Goal: Task Accomplishment & Management: Use online tool/utility

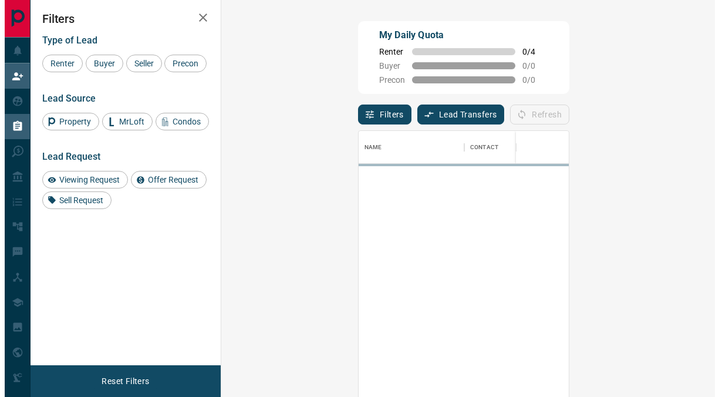
scroll to position [290, 450]
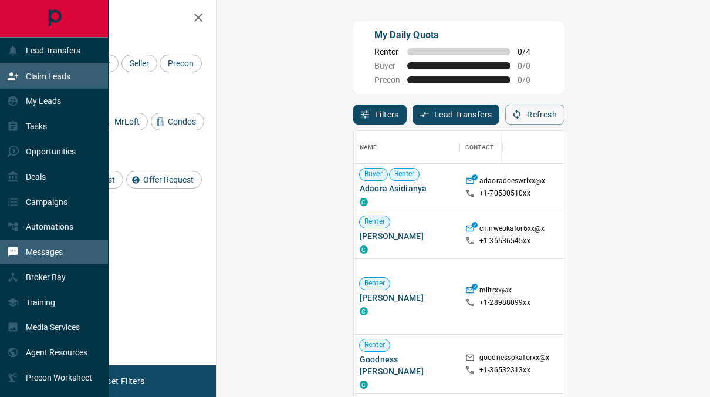
click at [43, 260] on div "Messages" at bounding box center [35, 251] width 56 height 19
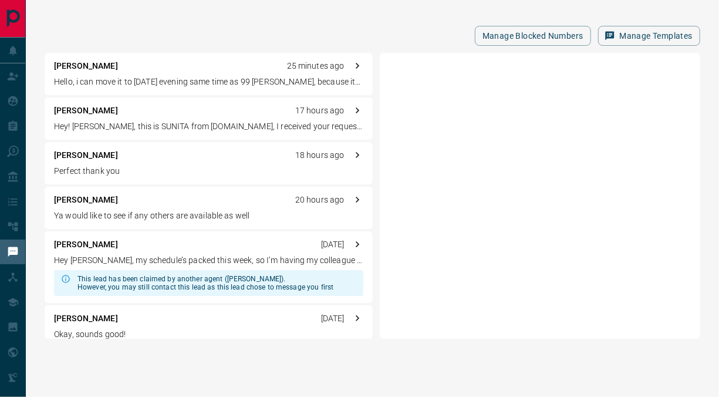
click at [179, 210] on p "Ya would like to see if any others are available as well" at bounding box center [208, 216] width 309 height 12
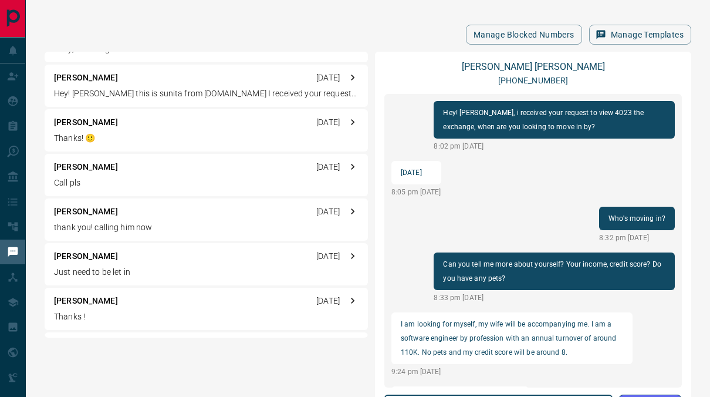
scroll to position [295, 0]
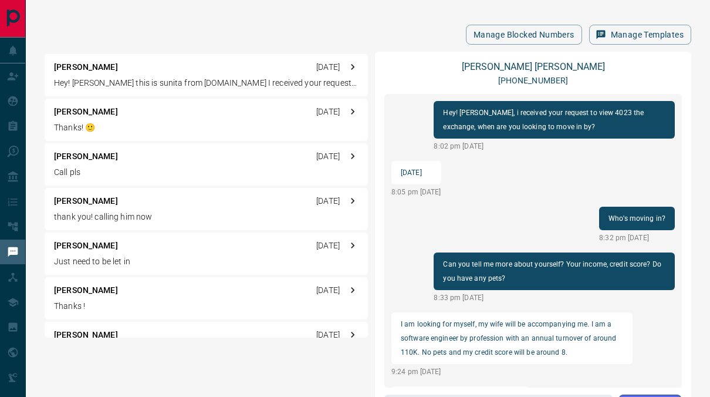
click at [199, 162] on div "[PERSON_NAME] [DATE]" at bounding box center [206, 156] width 305 height 12
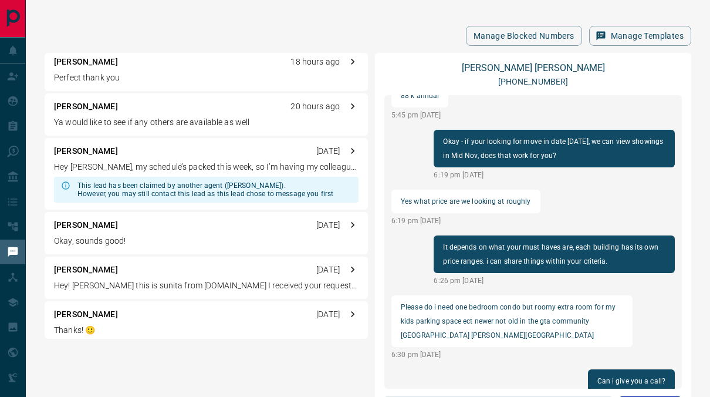
scroll to position [50, 0]
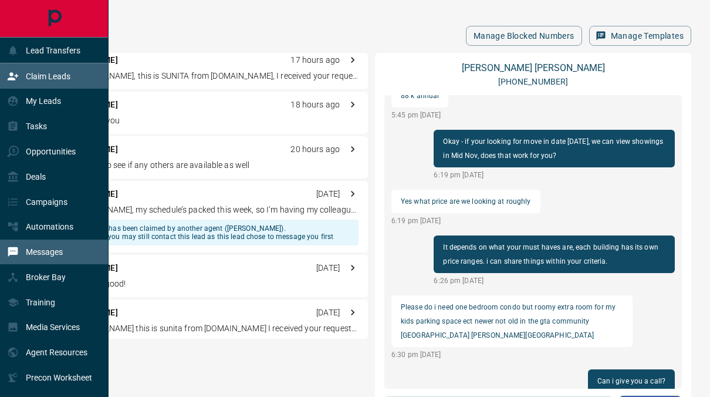
click at [37, 72] on p "Claim Leads" at bounding box center [48, 76] width 45 height 9
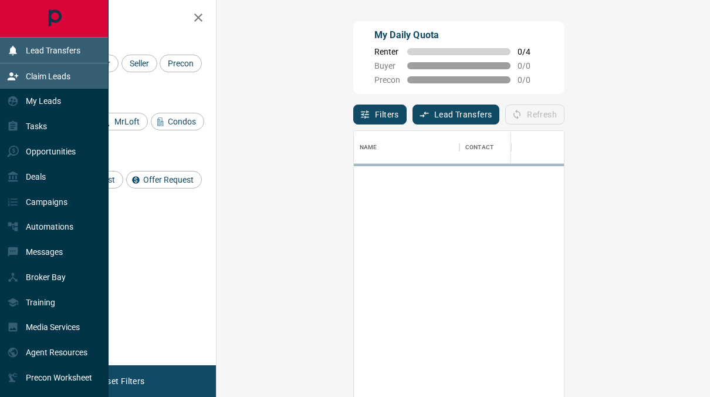
scroll to position [290, 450]
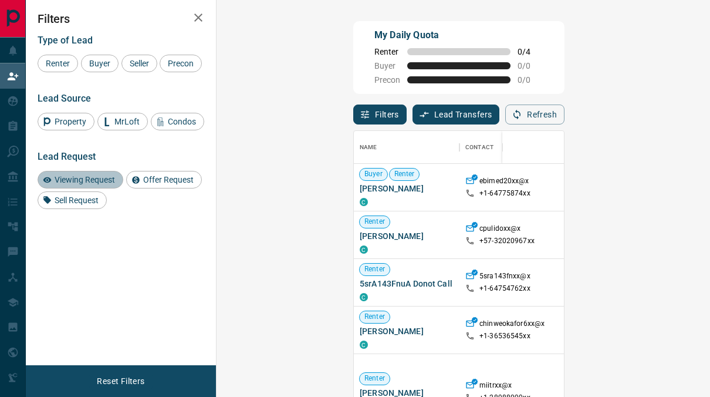
click at [79, 180] on span "Viewing Request" at bounding box center [84, 179] width 69 height 9
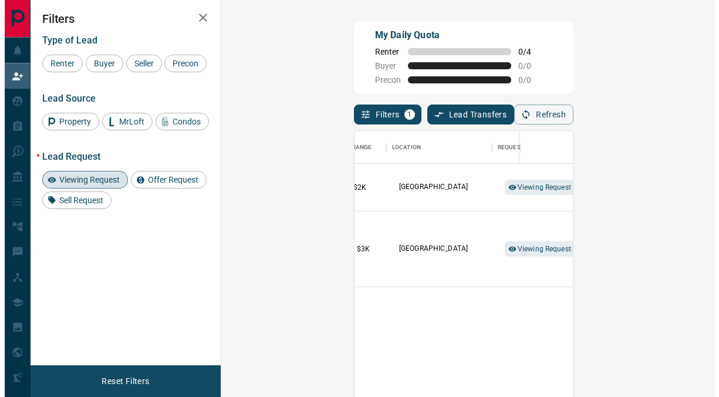
scroll to position [0, 315]
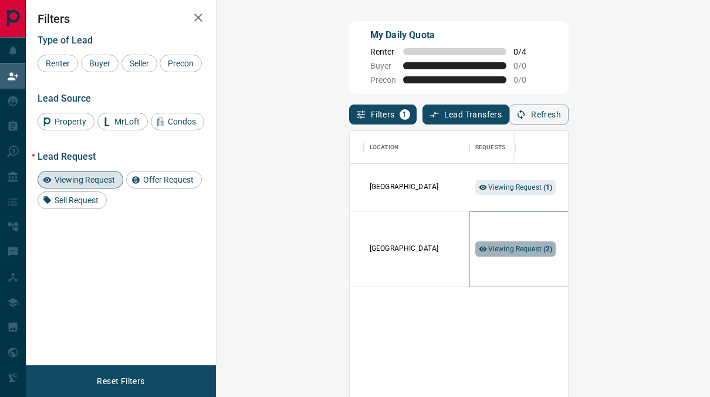
click at [488, 251] on span "Viewing Request ( 2 )" at bounding box center [520, 249] width 65 height 8
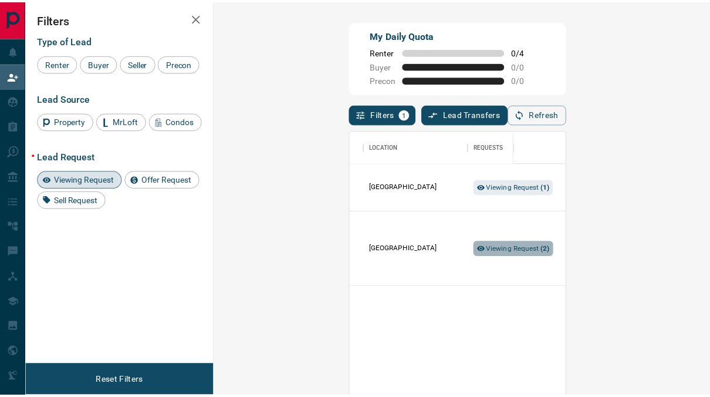
scroll to position [9, 9]
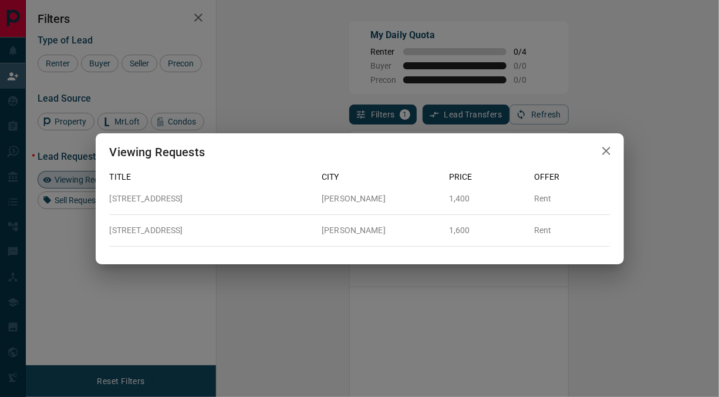
click at [374, 303] on div "Viewing Requests Title City Price Offer 725B - [STREET_ADDRESS][GEOGRAPHIC_DATA…" at bounding box center [359, 198] width 719 height 397
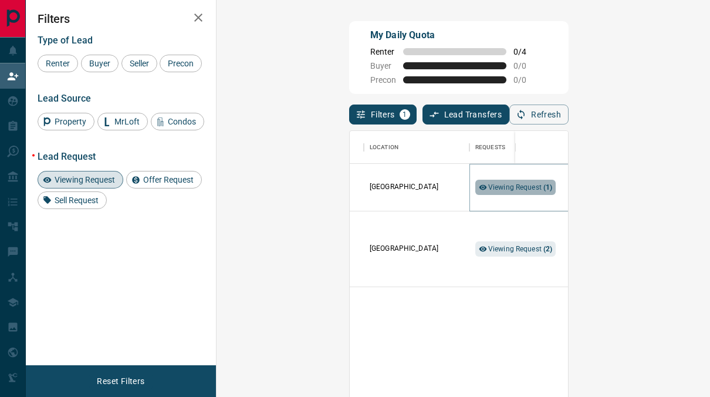
click at [488, 192] on span "Viewing Request ( 1 )" at bounding box center [520, 187] width 65 height 12
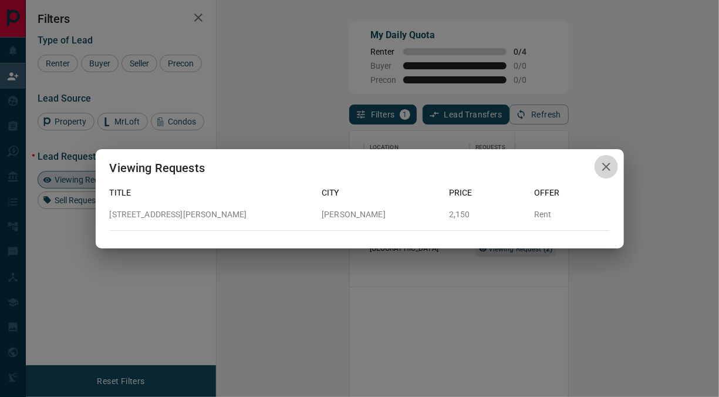
click at [612, 164] on icon "button" at bounding box center [606, 167] width 14 height 14
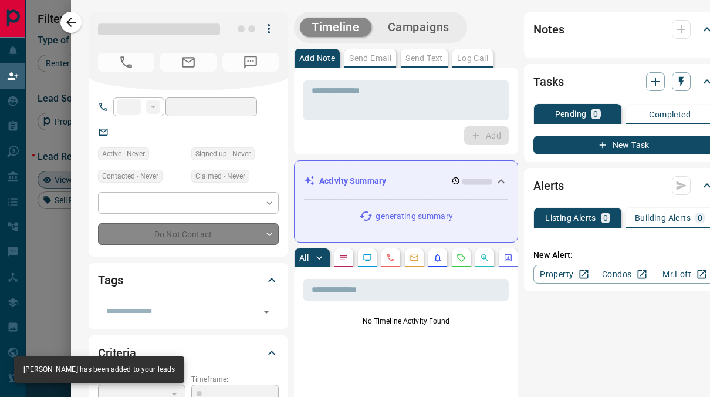
type input "**"
type input "**********"
type input "**"
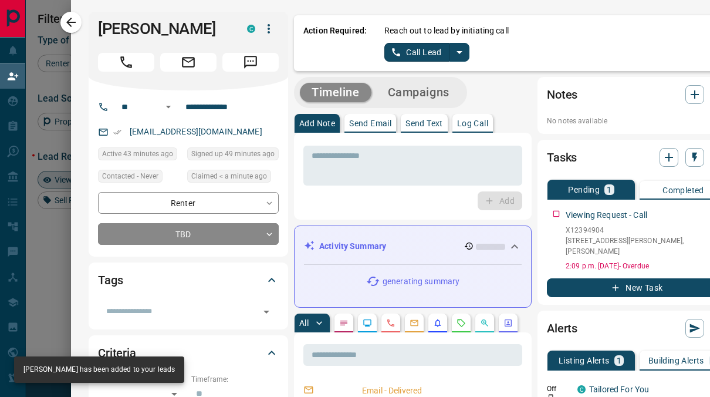
click at [453, 49] on icon "split button" at bounding box center [460, 52] width 14 height 14
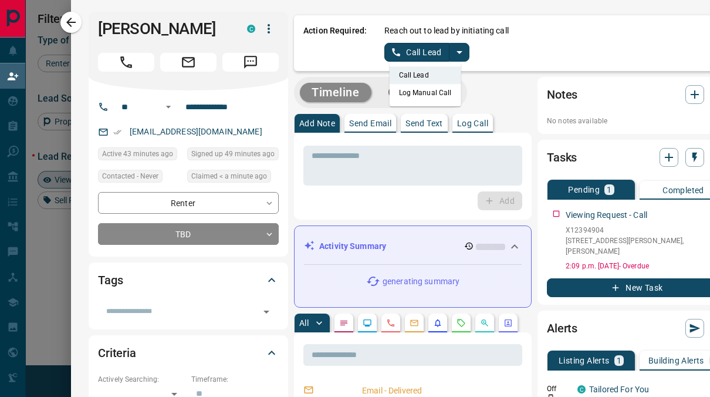
click at [429, 55] on button "Call Lead" at bounding box center [417, 52] width 65 height 19
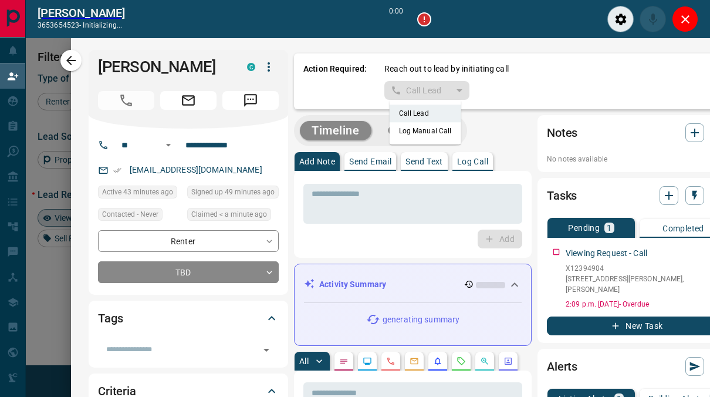
scroll to position [261, 450]
click at [684, 11] on button "Close" at bounding box center [685, 19] width 26 height 26
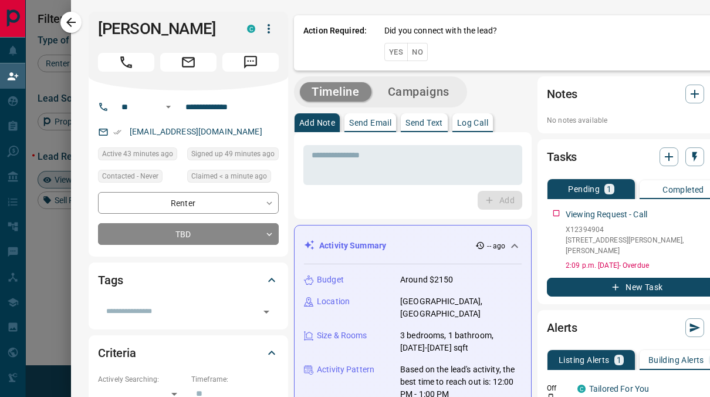
scroll to position [9, 9]
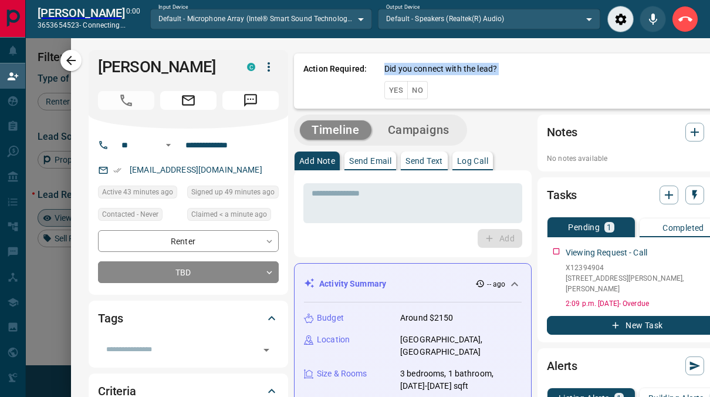
scroll to position [261, 450]
click at [684, 11] on button "End Call" at bounding box center [685, 19] width 26 height 26
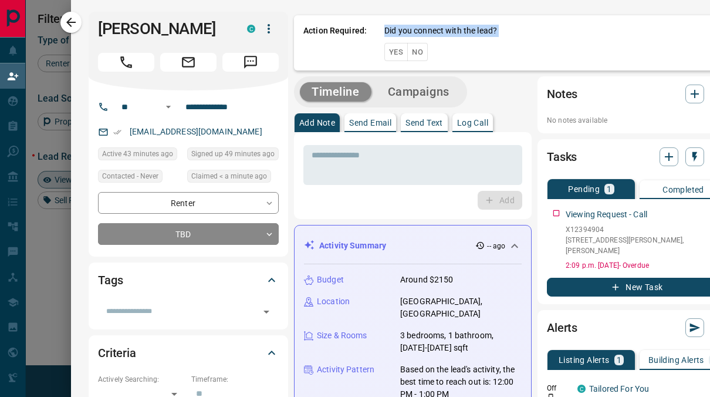
scroll to position [290, 450]
click at [407, 46] on button "No" at bounding box center [417, 52] width 21 height 18
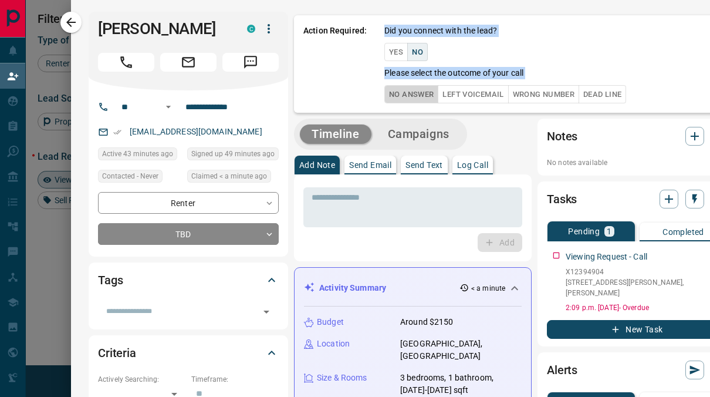
click at [399, 102] on button "No Answer" at bounding box center [412, 94] width 54 height 18
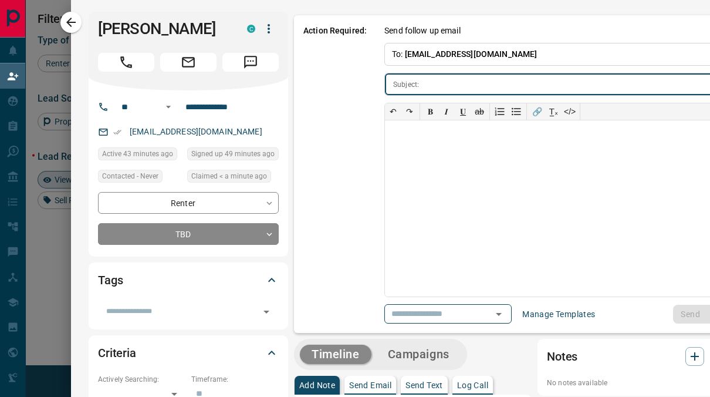
type input "**********"
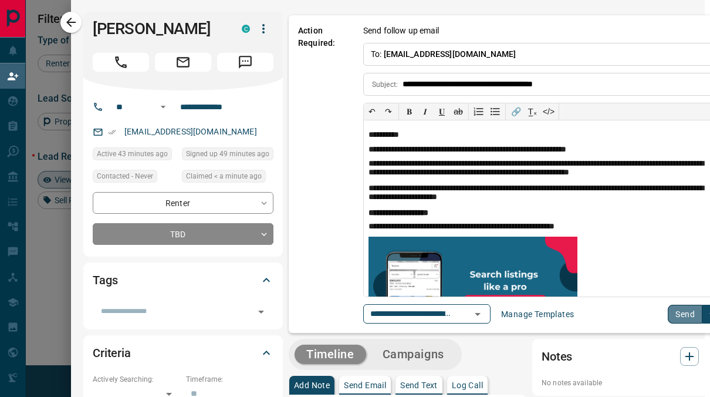
click at [668, 311] on button "Send" at bounding box center [685, 314] width 35 height 19
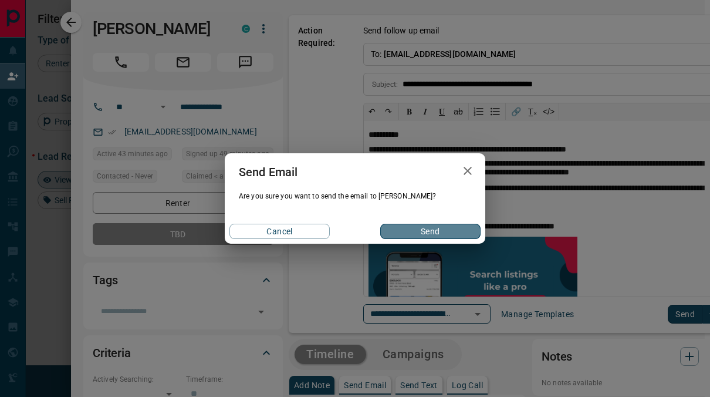
click at [403, 232] on button "Send" at bounding box center [430, 231] width 100 height 15
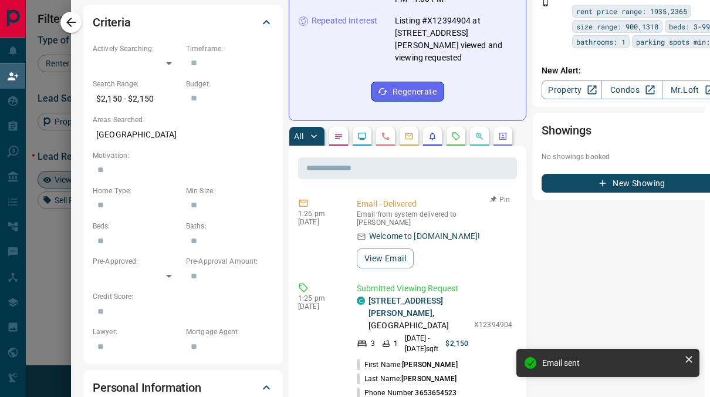
scroll to position [331, 5]
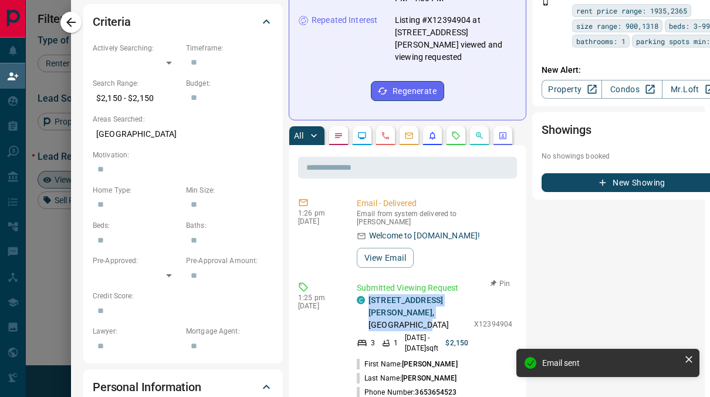
drag, startPoint x: 417, startPoint y: 288, endPoint x: 354, endPoint y: 274, distance: 64.4
click at [357, 294] on div "C [STREET_ADDRESS][PERSON_NAME]" at bounding box center [413, 312] width 112 height 37
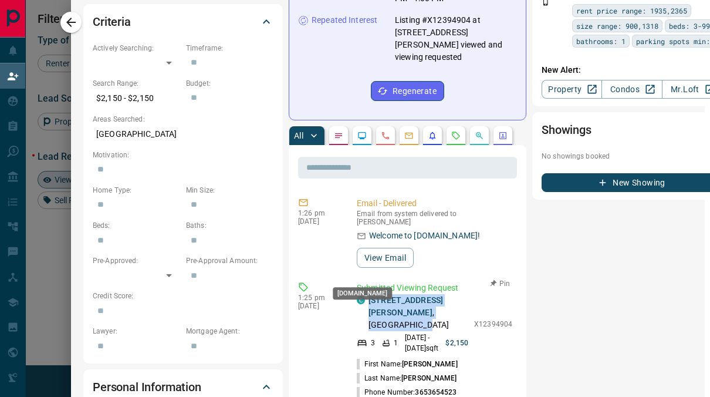
copy p "[STREET_ADDRESS][PERSON_NAME]"
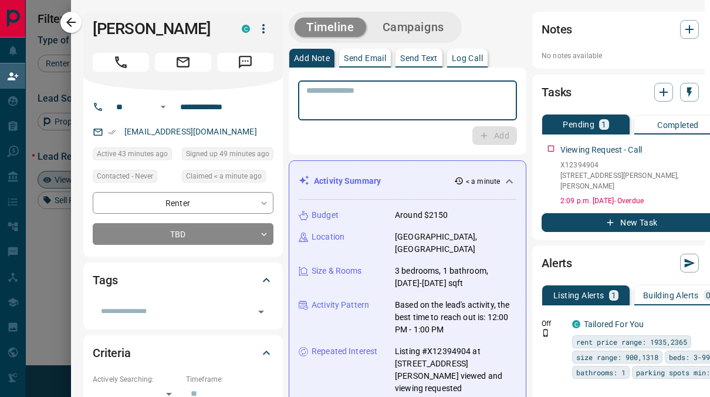
click at [367, 94] on textarea at bounding box center [407, 101] width 203 height 30
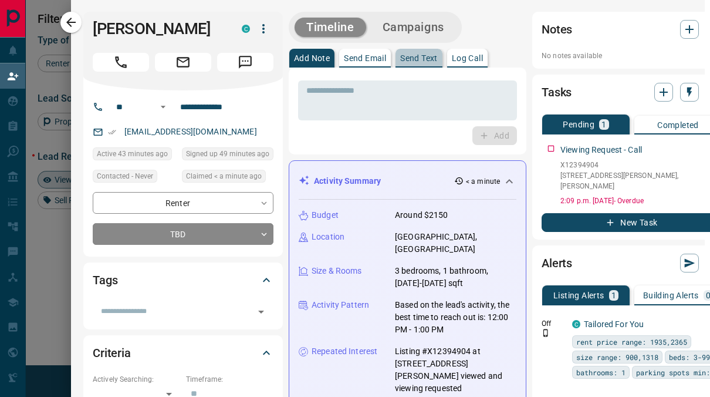
click at [420, 60] on p "Send Text" at bounding box center [419, 58] width 38 height 8
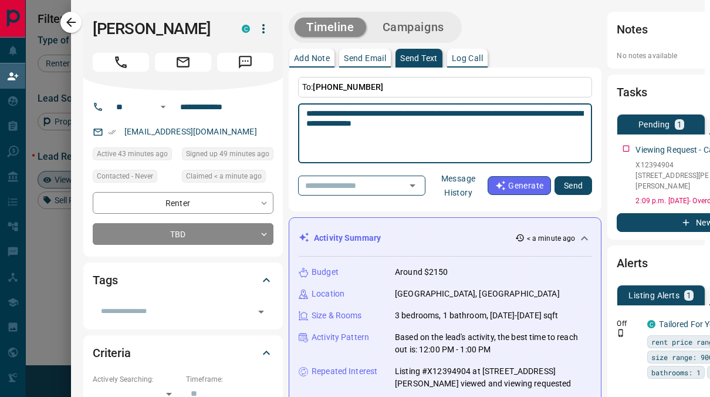
drag, startPoint x: 447, startPoint y: 111, endPoint x: 323, endPoint y: 105, distance: 123.4
click at [323, 105] on div "**********" at bounding box center [445, 133] width 294 height 60
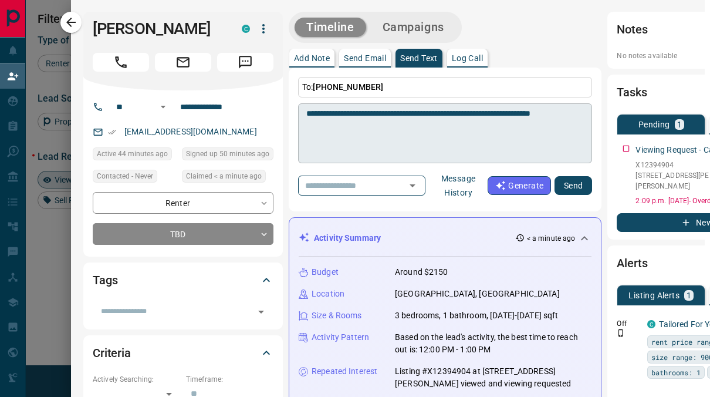
drag, startPoint x: 323, startPoint y: 105, endPoint x: 332, endPoint y: 106, distance: 8.3
click at [332, 106] on div "**********" at bounding box center [445, 133] width 294 height 60
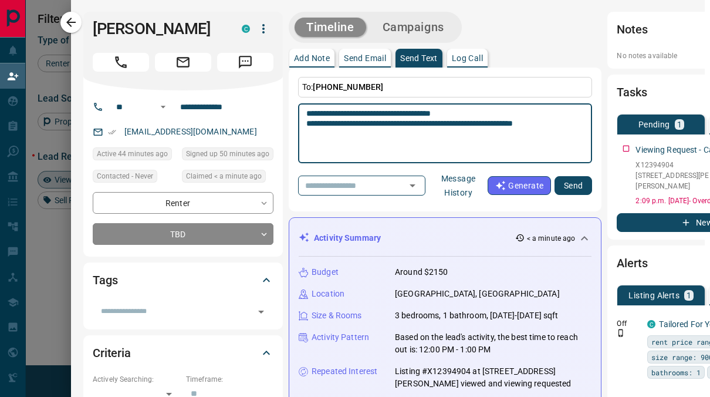
click at [319, 122] on textarea "**********" at bounding box center [445, 134] width 278 height 50
click at [572, 120] on textarea "**********" at bounding box center [445, 134] width 278 height 50
click at [315, 111] on textarea "**********" at bounding box center [445, 134] width 278 height 50
click at [531, 127] on textarea "**********" at bounding box center [445, 134] width 278 height 50
type textarea "**********"
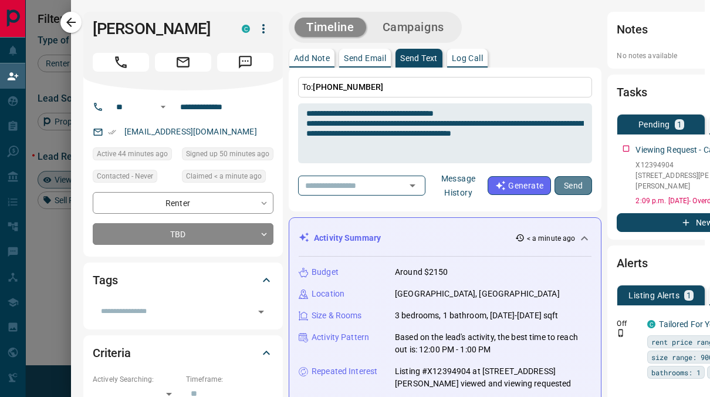
click at [570, 184] on button "Send" at bounding box center [574, 185] width 38 height 19
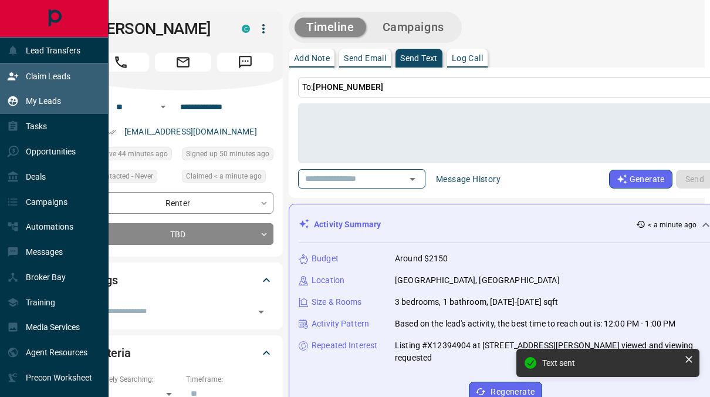
click at [22, 100] on div "My Leads" at bounding box center [34, 101] width 54 height 19
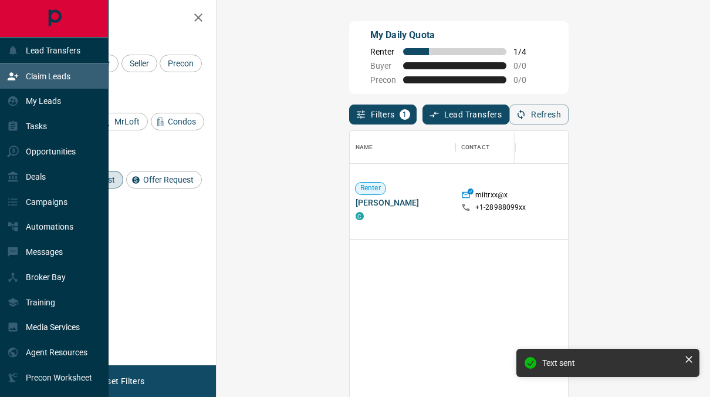
scroll to position [290, 450]
click at [48, 79] on p "Claim Leads" at bounding box center [48, 76] width 45 height 9
click at [62, 67] on div "Claim Leads" at bounding box center [38, 75] width 63 height 19
click at [71, 52] on p "Lead Transfers" at bounding box center [53, 50] width 55 height 9
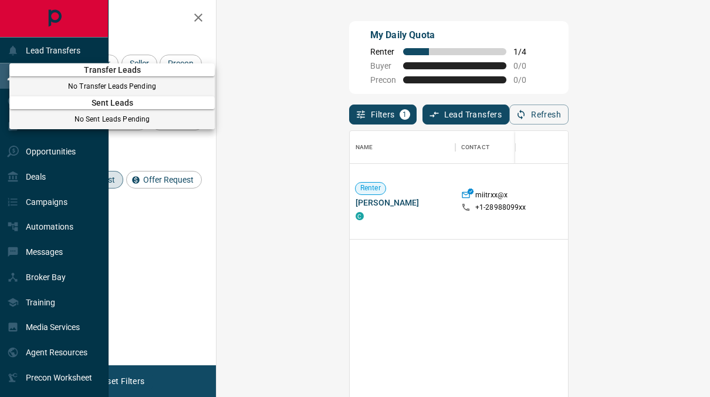
click at [75, 47] on div at bounding box center [355, 198] width 710 height 397
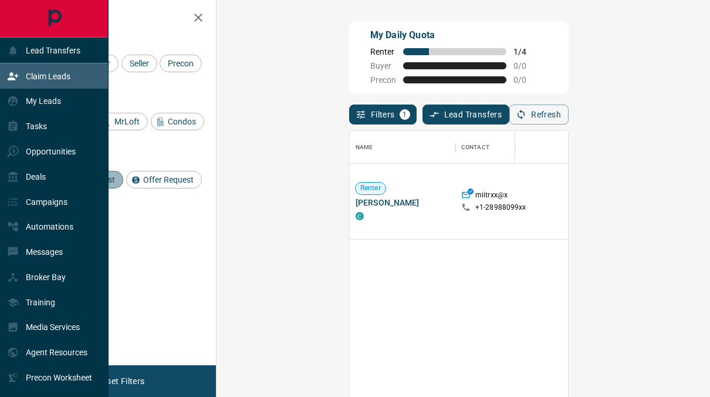
click at [109, 178] on span "Viewing Request" at bounding box center [84, 179] width 69 height 9
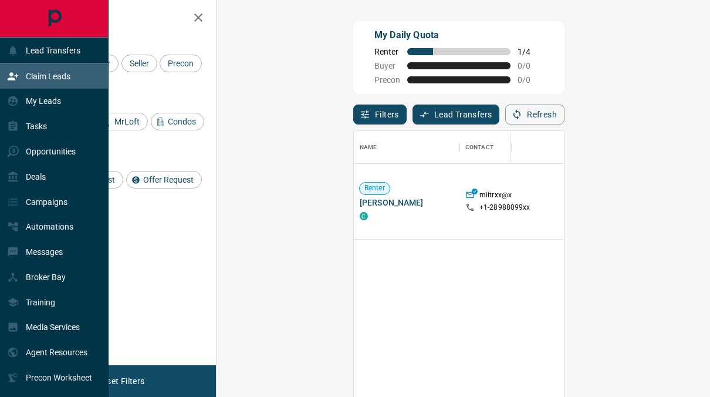
click at [129, 225] on div "Filters Type of Lead Renter Buyer Seller Precon Lead Source Property MrLoft Con…" at bounding box center [121, 182] width 190 height 365
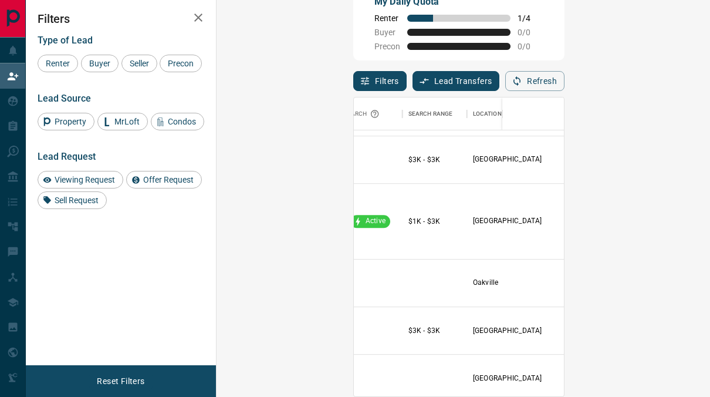
scroll to position [1870, 0]
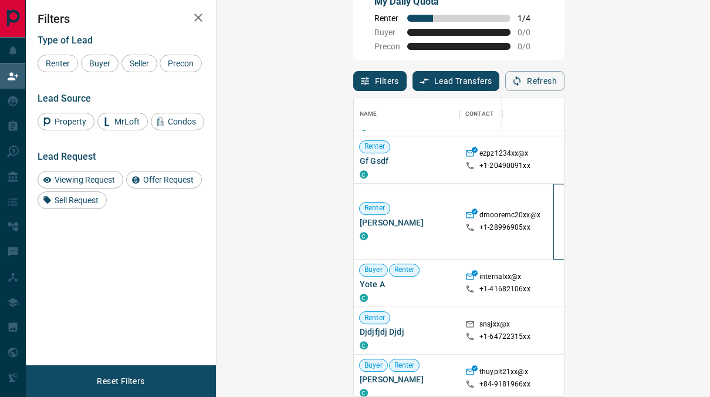
click at [577, 217] on span "Active" at bounding box center [591, 222] width 29 height 10
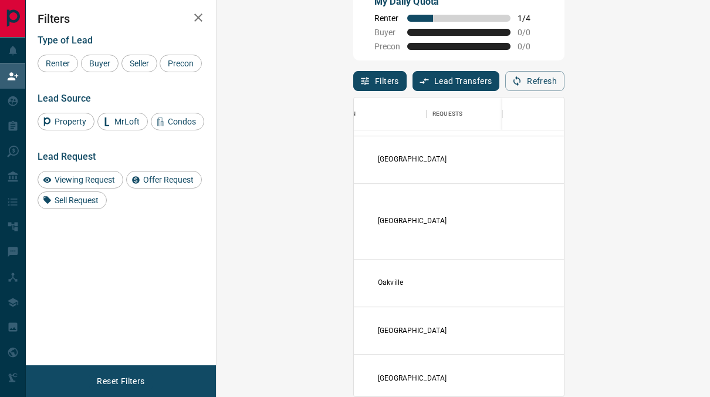
scroll to position [1870, 389]
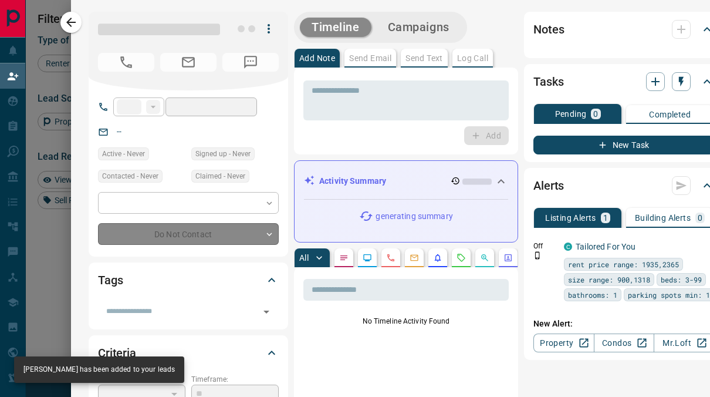
type input "**"
type input "**********"
type input "**"
type input "*"
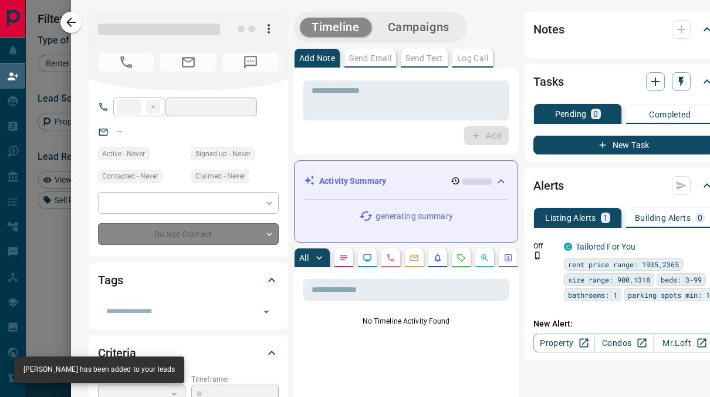
type input "**********"
type input "*******"
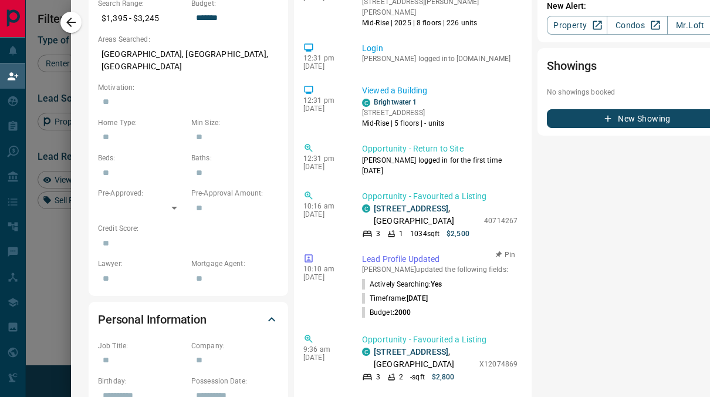
scroll to position [0, 0]
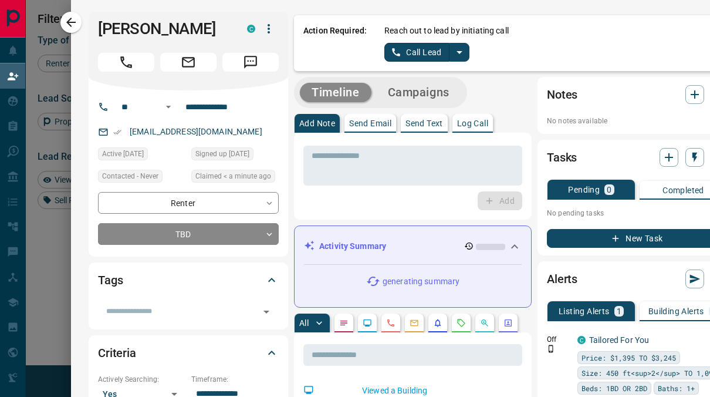
click at [453, 50] on icon "split button" at bounding box center [460, 52] width 14 height 14
click at [413, 50] on button "Call Lead" at bounding box center [417, 52] width 65 height 19
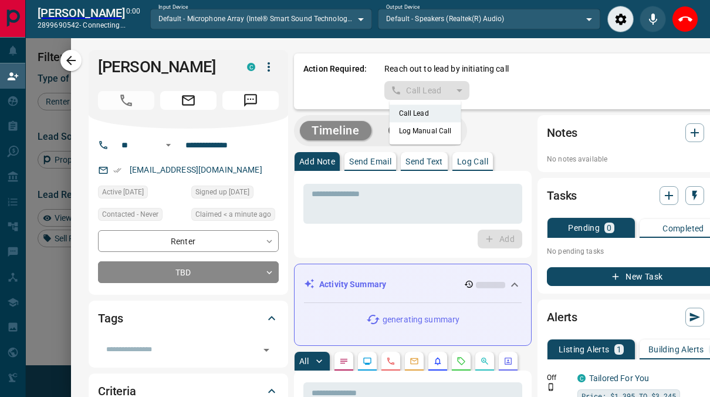
scroll to position [261, 450]
click at [686, 16] on icon "End Call" at bounding box center [686, 19] width 14 height 14
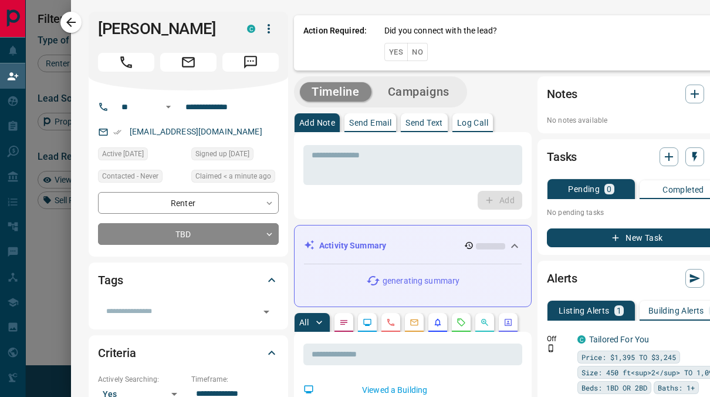
scroll to position [290, 450]
click at [686, 16] on div "Action Required: Did you connect with the lead? Yes No" at bounding box center [515, 42] width 443 height 55
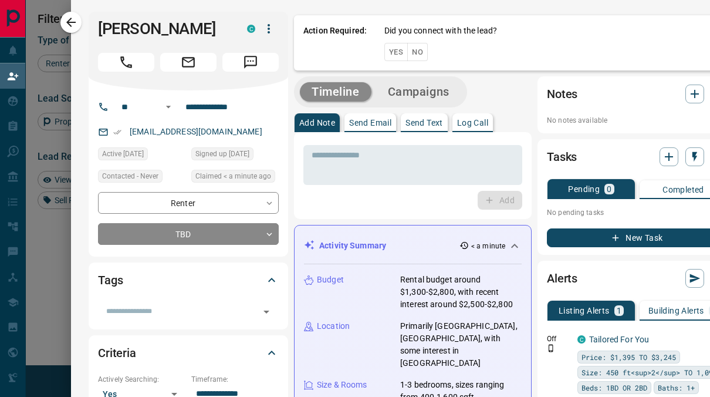
click at [407, 60] on button "No" at bounding box center [417, 52] width 21 height 18
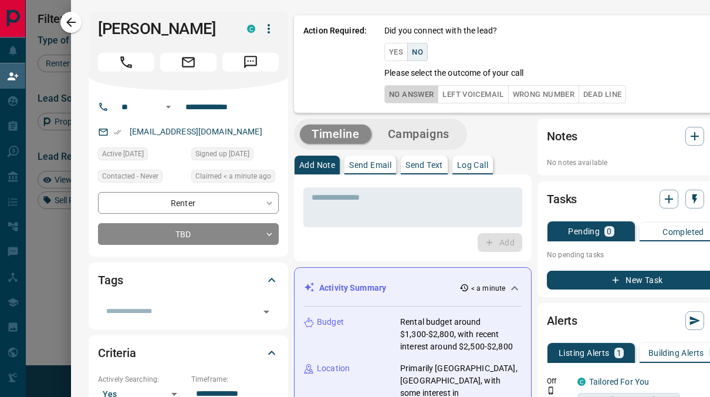
click at [395, 96] on button "No Answer" at bounding box center [412, 94] width 54 height 18
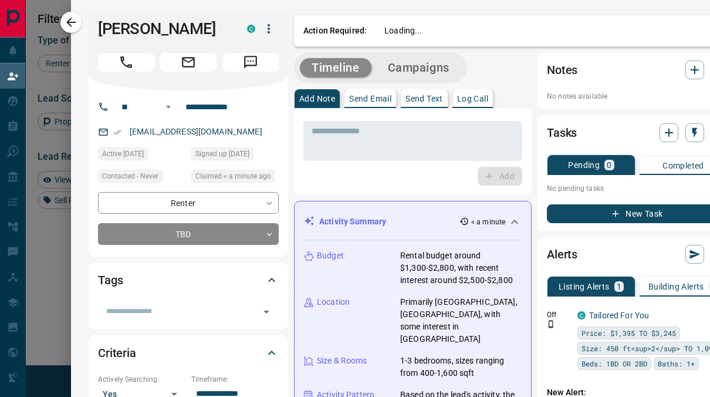
scroll to position [0, 6]
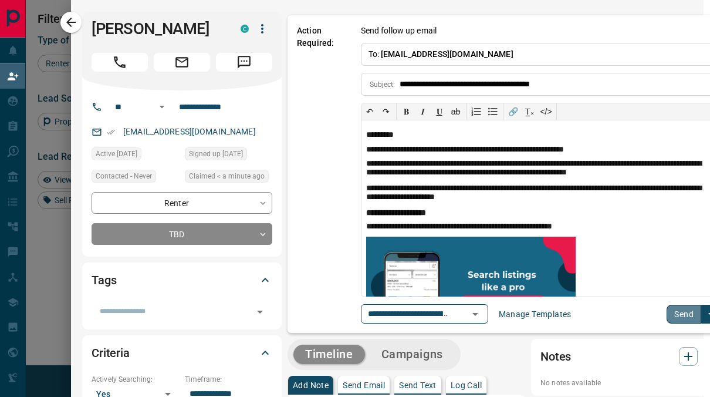
click at [667, 314] on button "Send" at bounding box center [684, 314] width 35 height 19
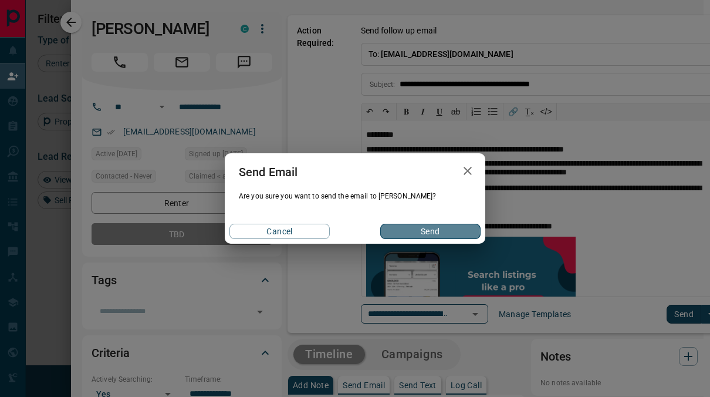
click at [397, 229] on button "Send" at bounding box center [430, 231] width 100 height 15
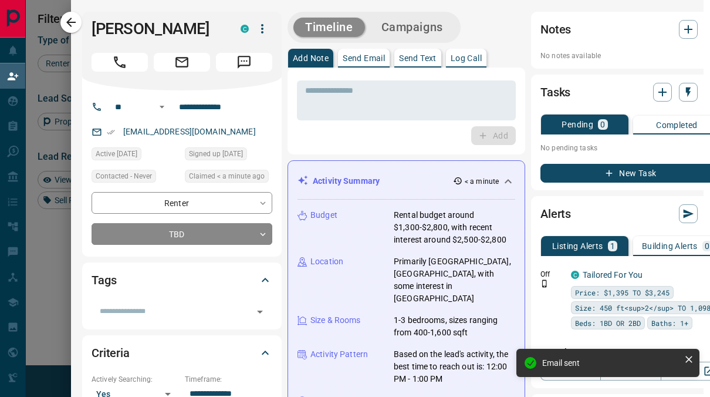
click at [48, 250] on div at bounding box center [355, 198] width 710 height 397
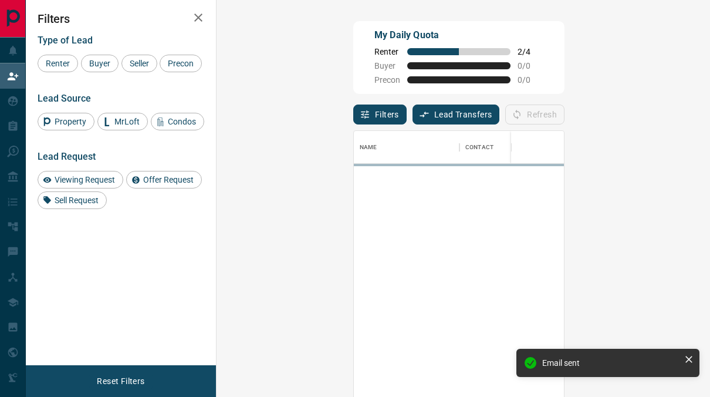
scroll to position [290, 450]
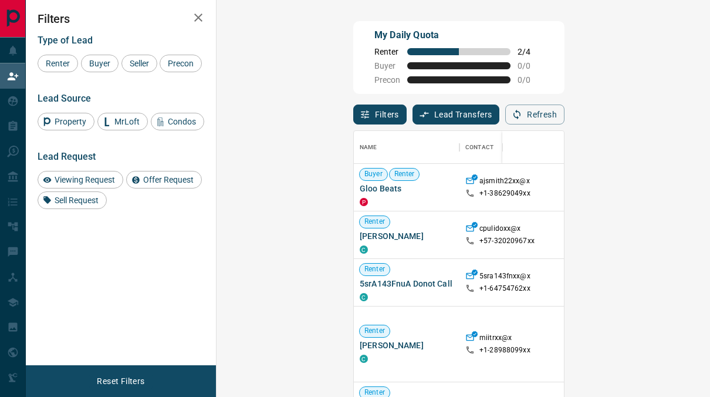
drag, startPoint x: 138, startPoint y: 222, endPoint x: 125, endPoint y: 282, distance: 61.3
click at [125, 282] on div "Filters Type of Lead Renter Buyer Seller Precon Lead Source Property MrLoft Con…" at bounding box center [121, 182] width 190 height 365
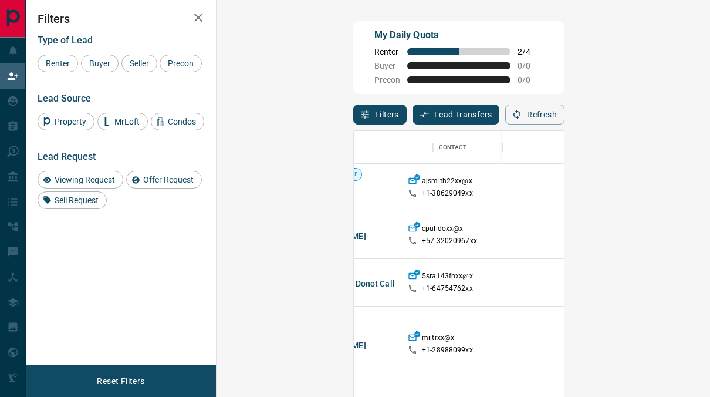
scroll to position [0, 0]
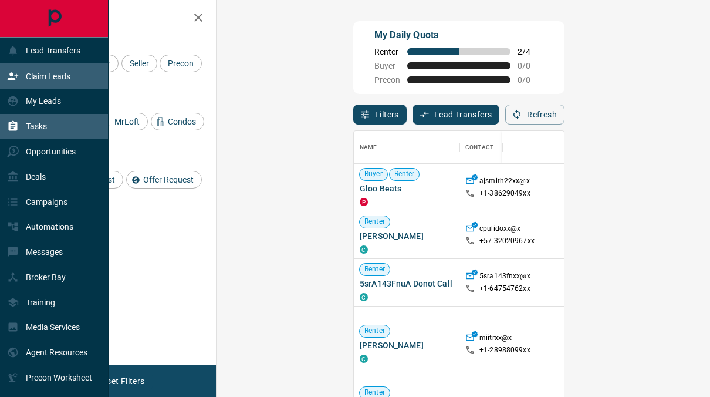
click at [59, 134] on div "Tasks" at bounding box center [54, 126] width 109 height 25
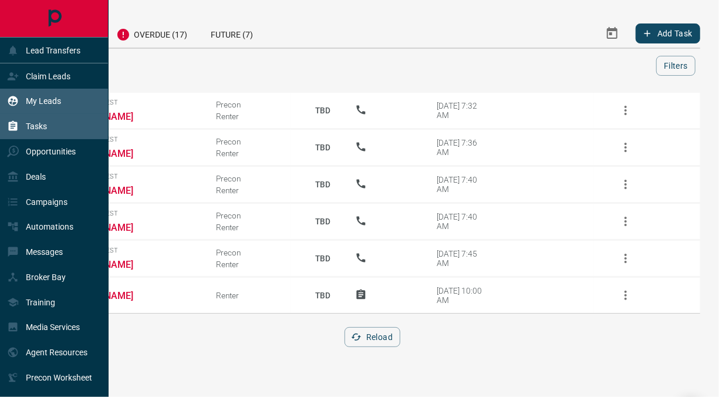
click at [58, 100] on p "My Leads" at bounding box center [43, 100] width 35 height 9
